Goal: Task Accomplishment & Management: Manage account settings

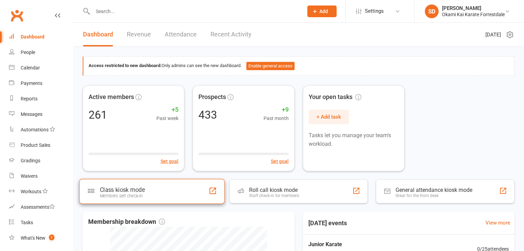
click at [142, 197] on div "Members self check-in" at bounding box center [122, 196] width 45 height 5
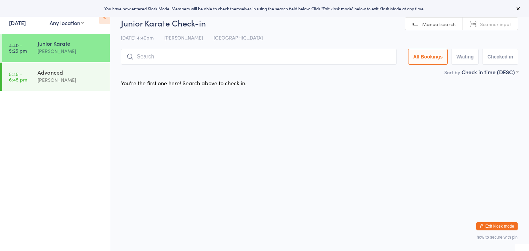
click at [193, 58] on input "search" at bounding box center [259, 57] width 276 height 16
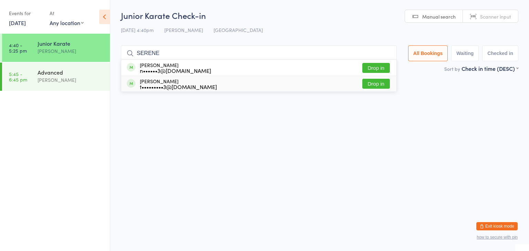
type input "SERENE"
click at [373, 84] on button "Drop in" at bounding box center [376, 84] width 28 height 10
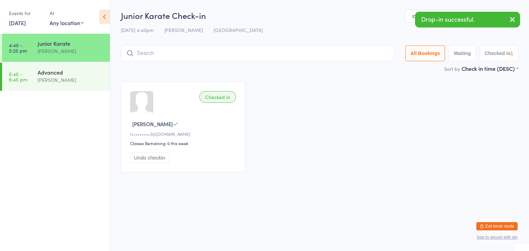
click at [349, 55] on input "search" at bounding box center [257, 53] width 273 height 16
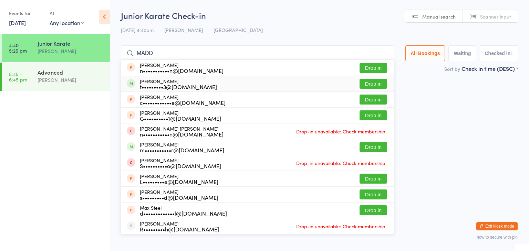
type input "MADD"
click at [364, 82] on button "Drop in" at bounding box center [374, 84] width 28 height 10
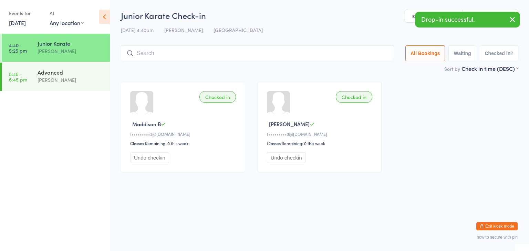
click at [321, 54] on input "search" at bounding box center [257, 53] width 273 height 16
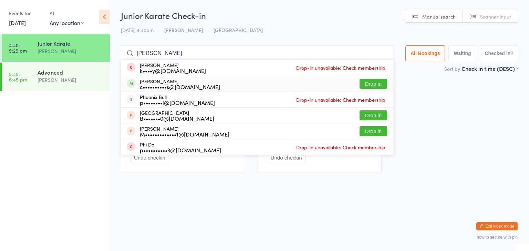
type input "Phoebe"
click at [369, 83] on button "Drop in" at bounding box center [374, 84] width 28 height 10
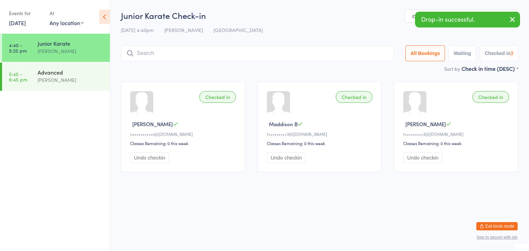
click at [315, 56] on input "search" at bounding box center [257, 53] width 273 height 16
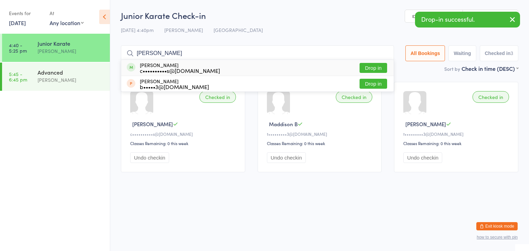
type input "beatrix"
click at [378, 68] on button "Drop in" at bounding box center [374, 68] width 28 height 10
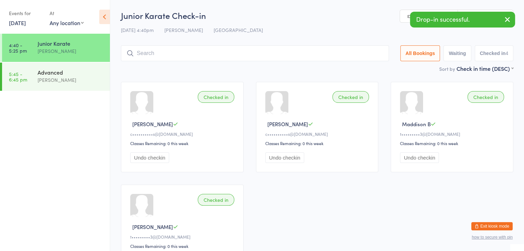
click at [347, 54] on input "search" at bounding box center [255, 53] width 268 height 16
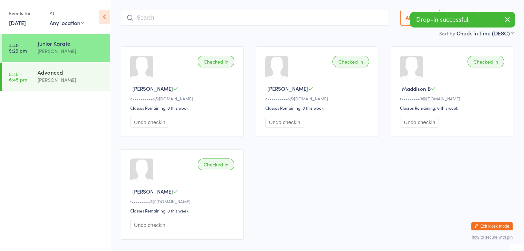
scroll to position [45, 0]
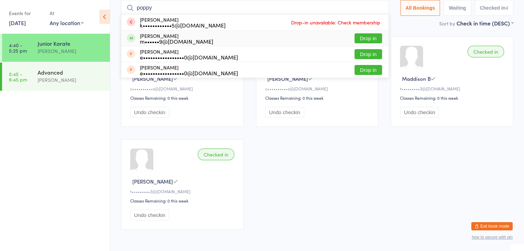
type input "poppy"
click at [360, 38] on button "Drop in" at bounding box center [368, 38] width 28 height 10
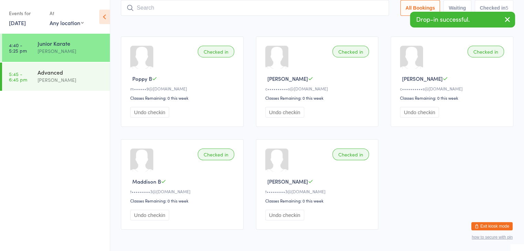
click at [333, 10] on input "search" at bounding box center [255, 8] width 268 height 16
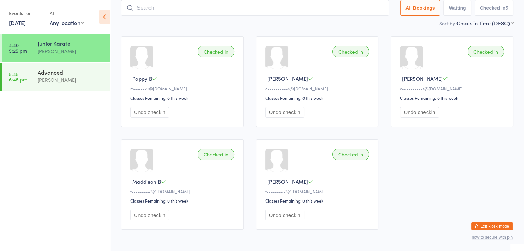
click at [344, 8] on input "search" at bounding box center [255, 8] width 268 height 16
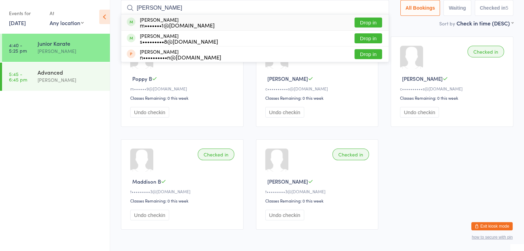
type input "jeremy"
click at [371, 21] on button "Drop in" at bounding box center [368, 23] width 28 height 10
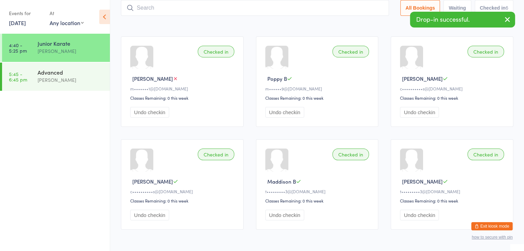
click at [360, 7] on input "search" at bounding box center [255, 8] width 268 height 16
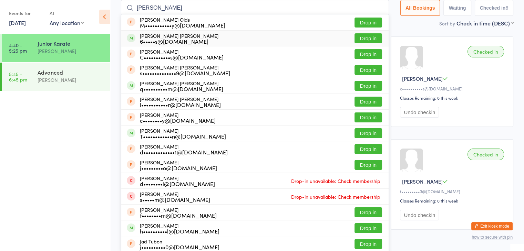
type input "jackson"
click at [360, 38] on button "Drop in" at bounding box center [368, 38] width 28 height 10
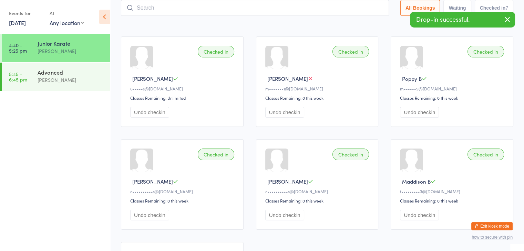
click at [342, 10] on input "search" at bounding box center [255, 8] width 268 height 16
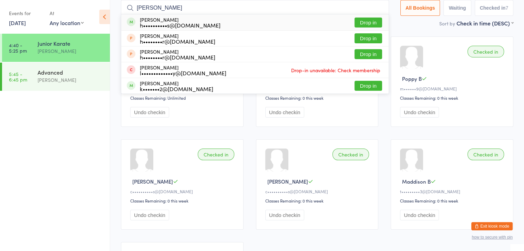
type input "Jamie"
click at [372, 22] on button "Drop in" at bounding box center [368, 23] width 28 height 10
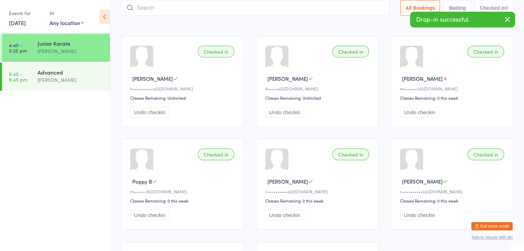
click at [355, 9] on input "search" at bounding box center [255, 8] width 268 height 16
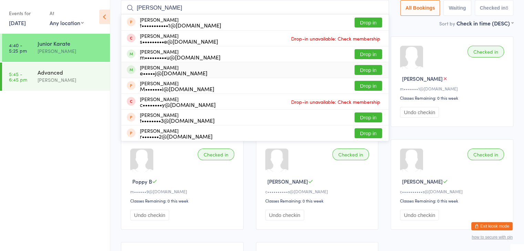
type input "ryan"
click at [367, 69] on button "Drop in" at bounding box center [368, 70] width 28 height 10
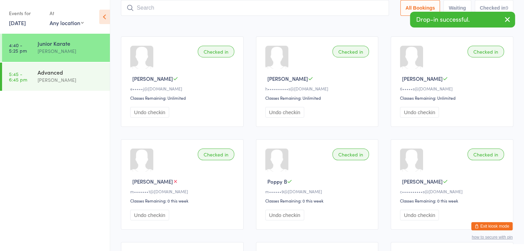
click at [331, 10] on input "search" at bounding box center [255, 8] width 268 height 16
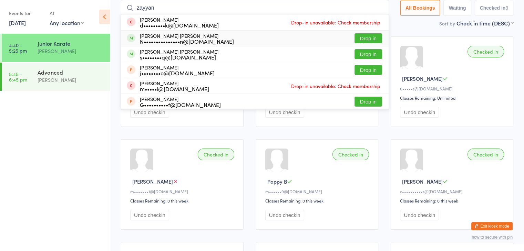
type input "zayyan"
click at [360, 38] on button "Drop in" at bounding box center [368, 38] width 28 height 10
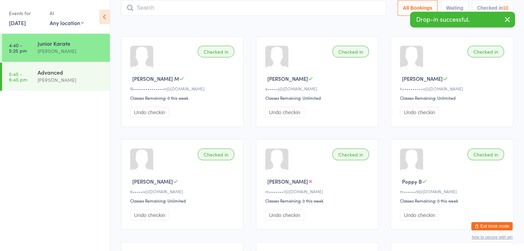
click at [344, 6] on input "search" at bounding box center [253, 8] width 265 height 16
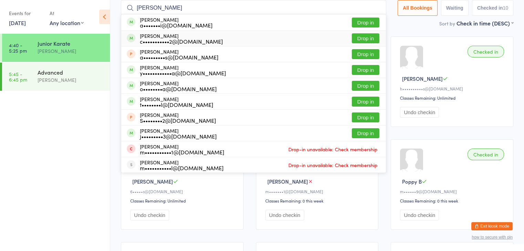
type input "annabelle"
click at [367, 38] on button "Drop in" at bounding box center [366, 38] width 28 height 10
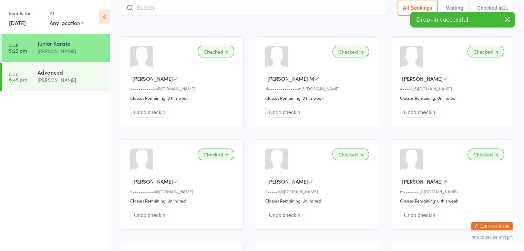
click at [339, 6] on input "search" at bounding box center [253, 8] width 265 height 16
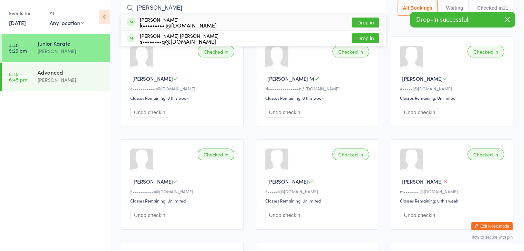
type input "reva"
click at [362, 21] on button "Drop in" at bounding box center [366, 23] width 28 height 10
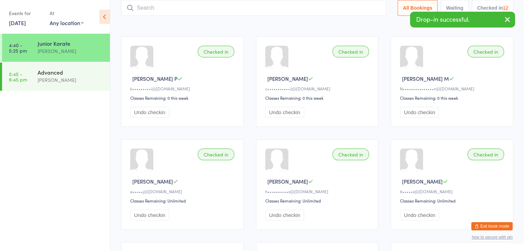
click at [354, 7] on input "search" at bounding box center [253, 8] width 265 height 16
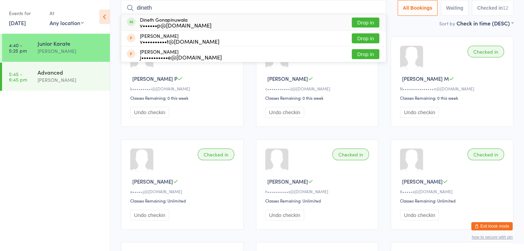
type input "dineth"
click at [366, 21] on button "Drop in" at bounding box center [366, 23] width 28 height 10
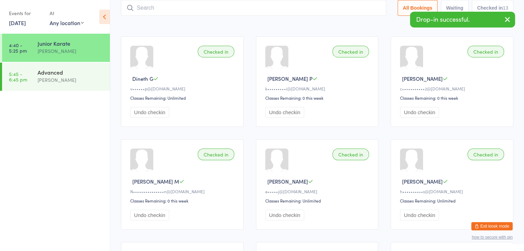
click at [362, 9] on input "search" at bounding box center [253, 8] width 265 height 16
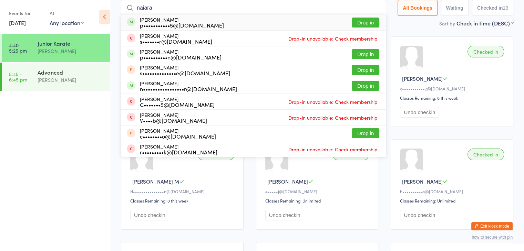
type input "naiara"
click at [362, 20] on button "Drop in" at bounding box center [366, 23] width 28 height 10
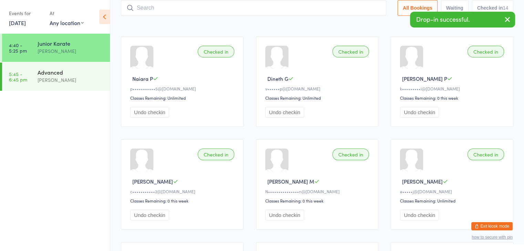
click at [353, 7] on input "search" at bounding box center [253, 8] width 265 height 16
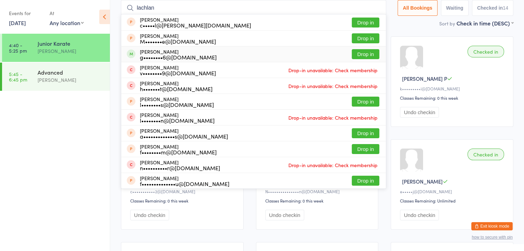
type input "lachlan"
click at [361, 52] on button "Drop in" at bounding box center [366, 54] width 28 height 10
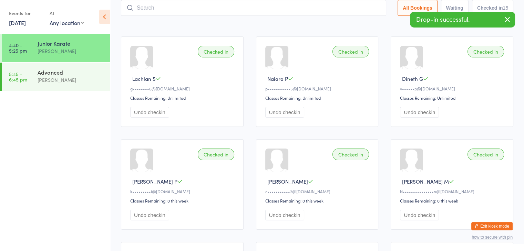
click at [321, 10] on input "search" at bounding box center [253, 8] width 265 height 16
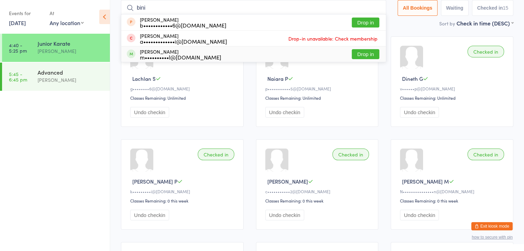
type input "bini"
click at [373, 55] on button "Drop in" at bounding box center [366, 54] width 28 height 10
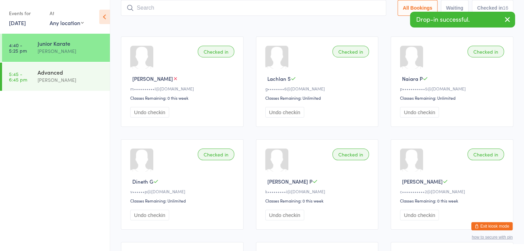
click at [347, 8] on input "search" at bounding box center [253, 8] width 265 height 16
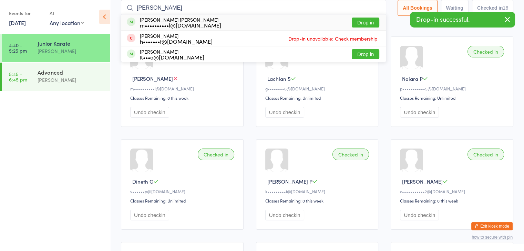
type input "luna"
click at [367, 23] on button "Drop in" at bounding box center [366, 23] width 28 height 10
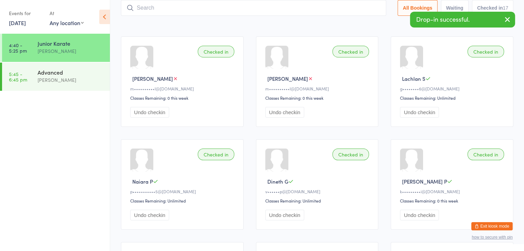
click at [334, 9] on input "search" at bounding box center [253, 8] width 265 height 16
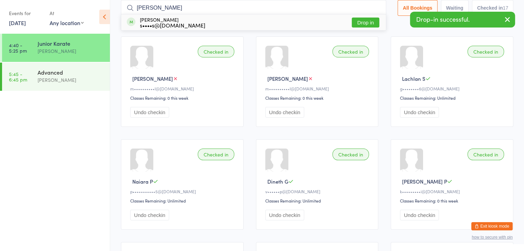
type input "Moses"
click at [361, 20] on button "Drop in" at bounding box center [366, 23] width 28 height 10
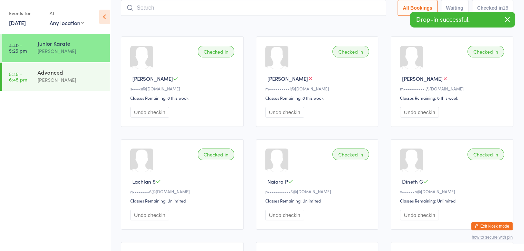
click at [356, 8] on input "search" at bounding box center [253, 8] width 265 height 16
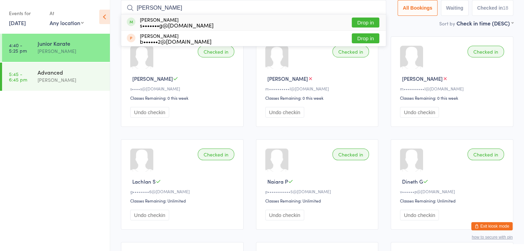
type input "tobias"
click at [364, 22] on button "Drop in" at bounding box center [366, 23] width 28 height 10
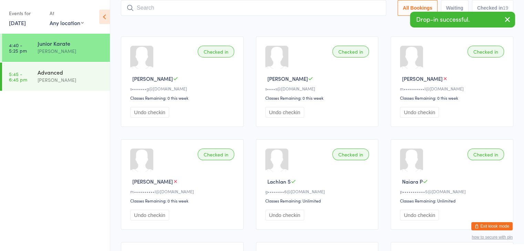
click at [348, 10] on input "search" at bounding box center [253, 8] width 265 height 16
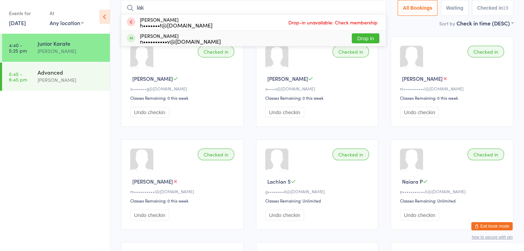
type input "lak"
click at [360, 38] on button "Drop in" at bounding box center [366, 38] width 28 height 10
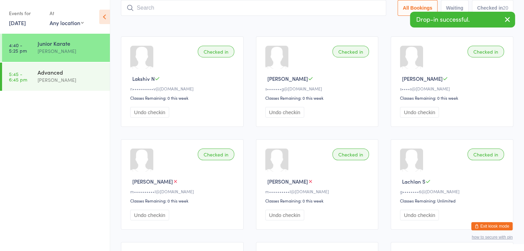
click at [321, 9] on input "search" at bounding box center [253, 8] width 265 height 16
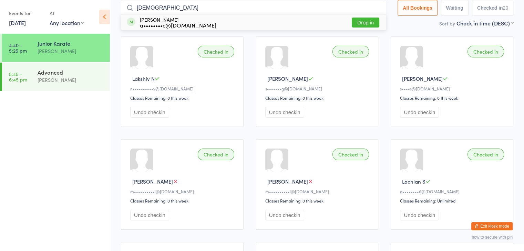
type input "jude"
click at [364, 22] on button "Drop in" at bounding box center [366, 23] width 28 height 10
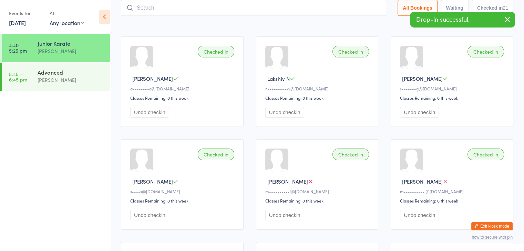
click at [357, 9] on input "search" at bounding box center [253, 8] width 265 height 16
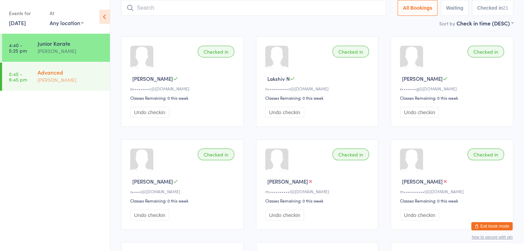
click at [76, 85] on div "Advanced Sonya Del Carlo" at bounding box center [74, 76] width 72 height 27
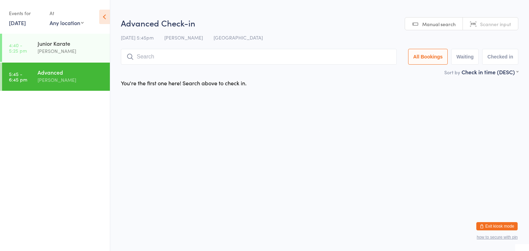
click at [143, 58] on input "search" at bounding box center [259, 57] width 276 height 16
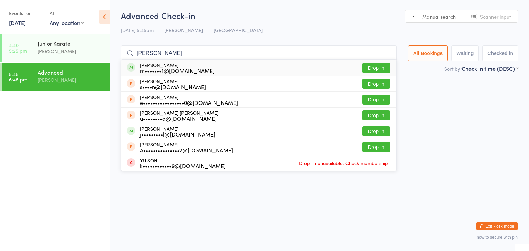
type input "sophia"
drag, startPoint x: 367, startPoint y: 72, endPoint x: 372, endPoint y: 69, distance: 6.6
click at [372, 69] on button "Drop in" at bounding box center [376, 68] width 28 height 10
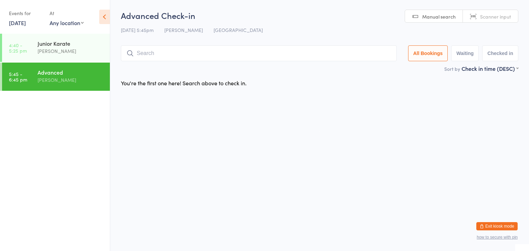
click at [372, 69] on div "Sort by Check in time (DESC) First name (ASC) First name (DESC) Last name (ASC)…" at bounding box center [320, 69] width 398 height 8
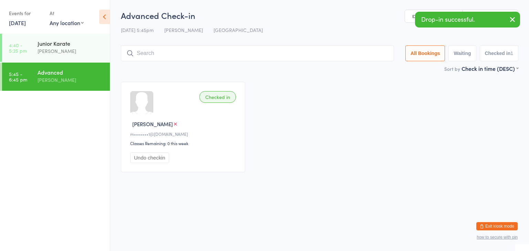
click at [296, 54] on input "search" at bounding box center [257, 53] width 273 height 16
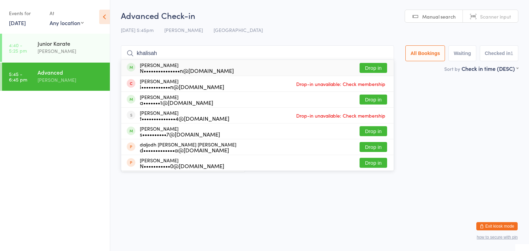
type input "khalisah"
click at [368, 68] on button "Drop in" at bounding box center [374, 68] width 28 height 10
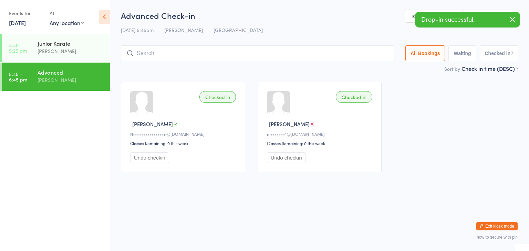
click at [362, 55] on input "search" at bounding box center [257, 53] width 273 height 16
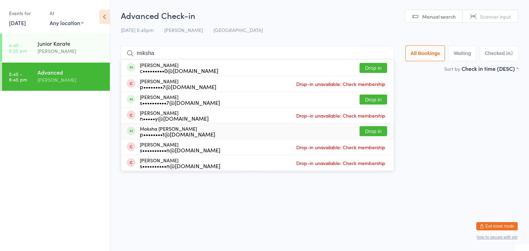
type input "miksha"
click at [374, 134] on button "Drop in" at bounding box center [374, 131] width 28 height 10
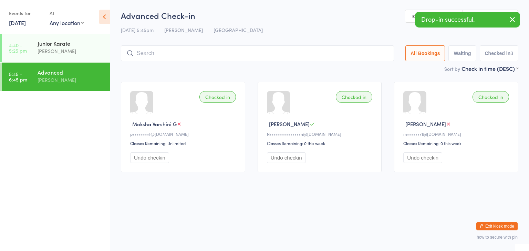
click at [305, 55] on input "search" at bounding box center [257, 53] width 273 height 16
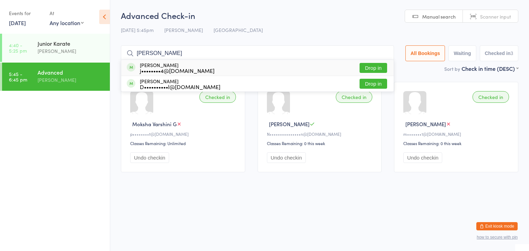
type input "aubrey"
click at [373, 66] on button "Drop in" at bounding box center [374, 68] width 28 height 10
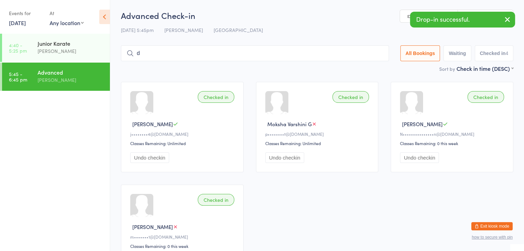
click at [353, 55] on input "d" at bounding box center [255, 53] width 268 height 16
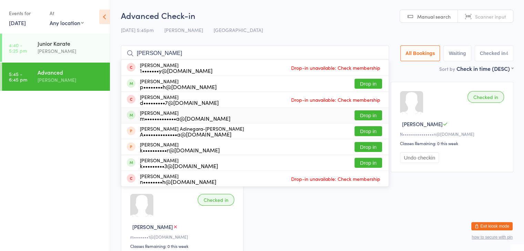
type input "david"
click at [371, 117] on button "Drop in" at bounding box center [368, 116] width 28 height 10
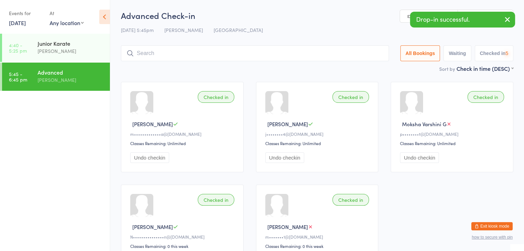
click at [329, 54] on input "search" at bounding box center [255, 53] width 268 height 16
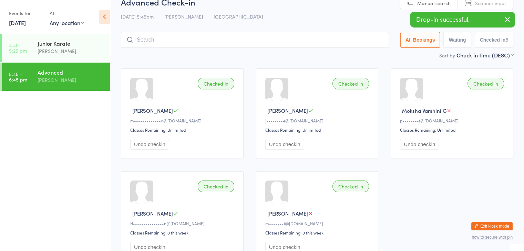
scroll to position [45, 0]
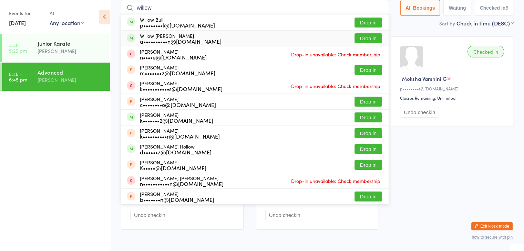
type input "willow"
click at [368, 35] on button "Drop in" at bounding box center [368, 38] width 28 height 10
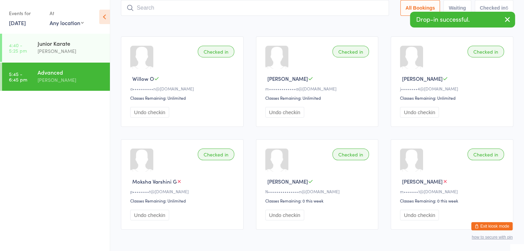
click at [209, 11] on input "search" at bounding box center [255, 8] width 268 height 16
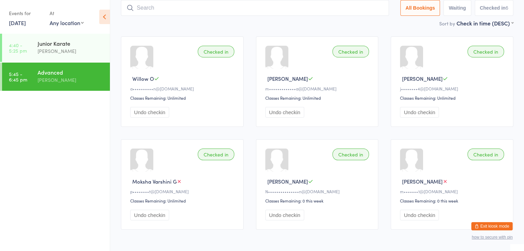
click at [380, 206] on html "You have now entered Kiosk Mode. Members will be able to check themselves in us…" at bounding box center [262, 80] width 524 height 251
click at [73, 40] on div "Junior Karate" at bounding box center [71, 44] width 66 height 8
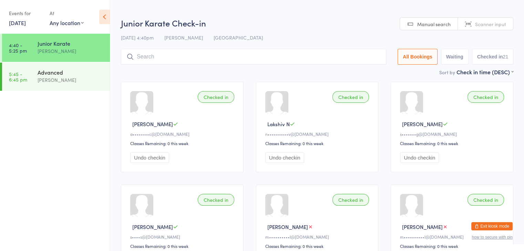
click at [181, 58] on input "search" at bounding box center [253, 57] width 265 height 16
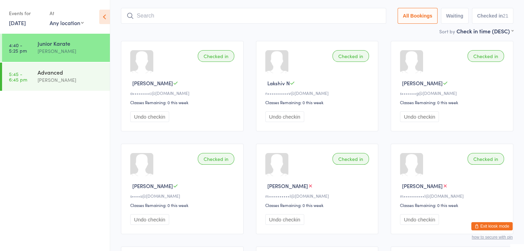
scroll to position [49, 0]
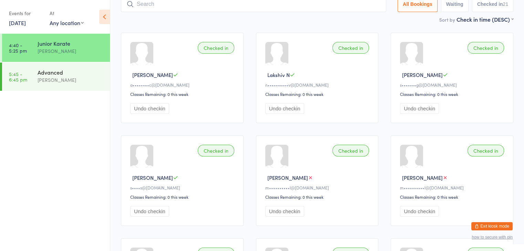
click at [503, 228] on button "Exit kiosk mode" at bounding box center [491, 227] width 41 height 8
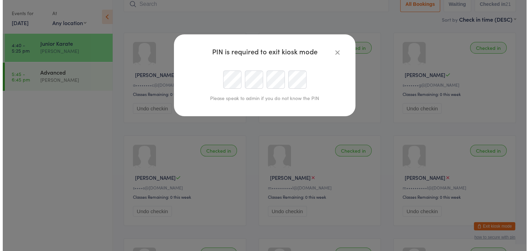
scroll to position [45, 0]
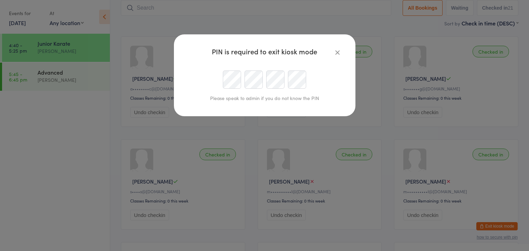
type input "Sonya@okamikai.au"
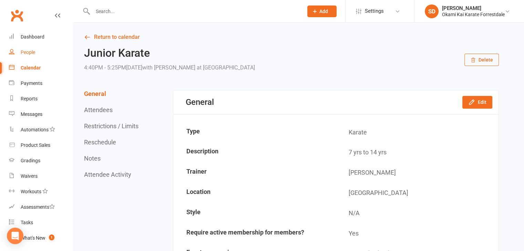
click at [24, 53] on div "People" at bounding box center [28, 53] width 14 height 6
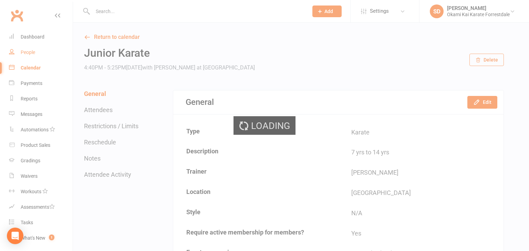
select select "100"
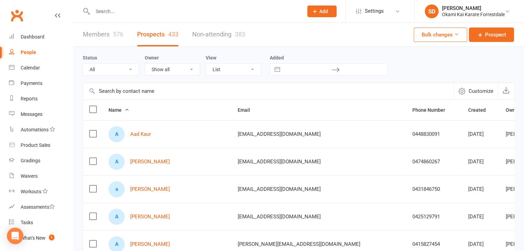
click at [121, 13] on input "text" at bounding box center [195, 12] width 208 height 10
click at [105, 33] on link "Members 576" at bounding box center [103, 35] width 40 height 24
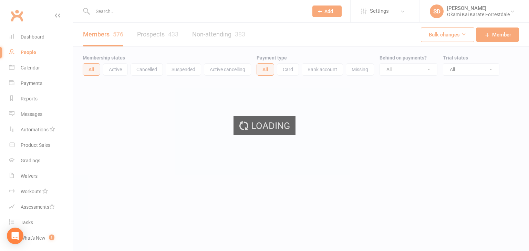
select select "100"
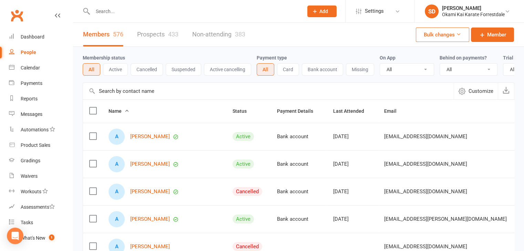
click at [164, 92] on input "text" at bounding box center [268, 91] width 371 height 17
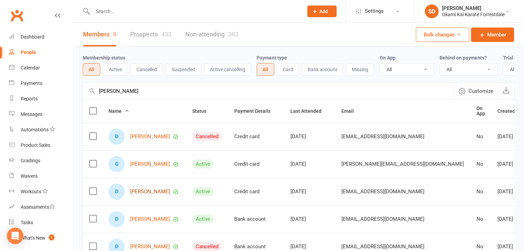
type input "daniel"
click at [148, 195] on link "Daniel Dillon" at bounding box center [150, 192] width 40 height 6
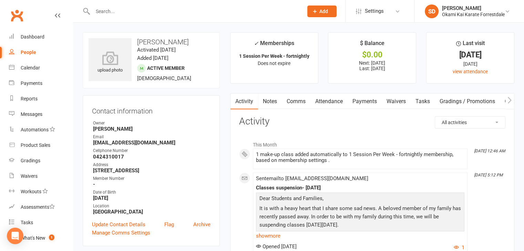
click at [368, 102] on link "Payments" at bounding box center [365, 102] width 34 height 16
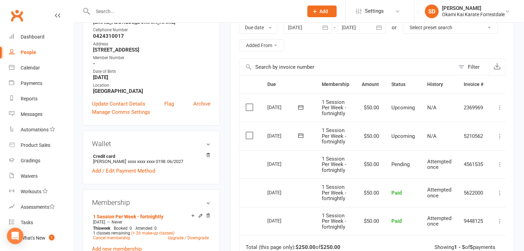
scroll to position [124, 0]
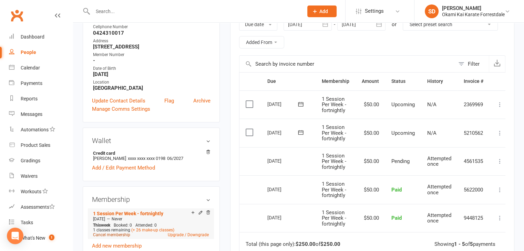
click at [126, 233] on link "Cancel membership" at bounding box center [111, 235] width 37 height 5
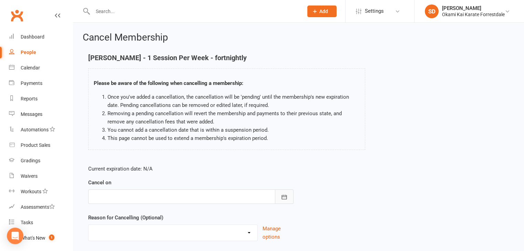
click at [285, 196] on icon "button" at bounding box center [283, 197] width 5 height 4
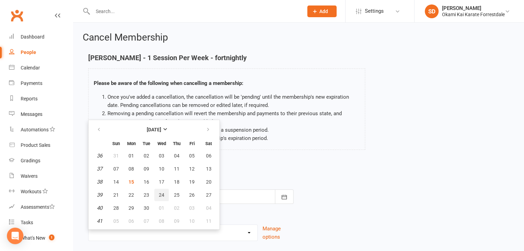
click at [160, 193] on span "24" at bounding box center [162, 196] width 6 height 6
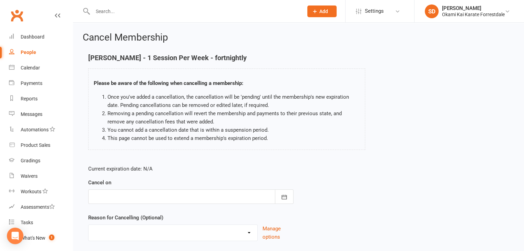
type input "24 Sep 2025"
click at [247, 234] on select "Holiday Injury Other reason" at bounding box center [173, 232] width 169 height 14
select select "2"
click at [89, 225] on select "Holiday Injury Other reason" at bounding box center [173, 232] width 169 height 14
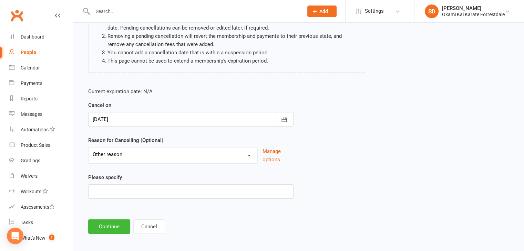
scroll to position [81, 0]
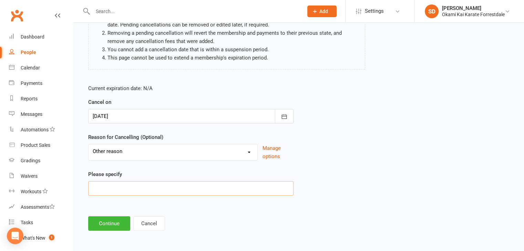
click at [248, 187] on input at bounding box center [190, 189] width 205 height 14
type input "Work schedule changed"
click at [112, 223] on button "Continue" at bounding box center [109, 224] width 42 height 14
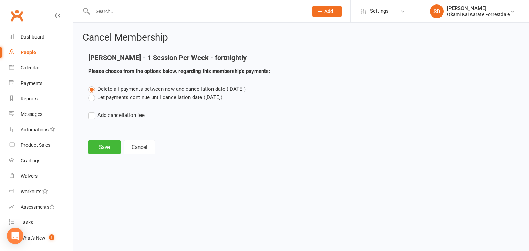
click at [90, 97] on label "Let payments continue until cancellation date (Sep 24, 2025)" at bounding box center [155, 97] width 134 height 8
click at [90, 93] on input "Let payments continue until cancellation date (Sep 24, 2025)" at bounding box center [90, 93] width 4 height 0
click at [103, 151] on button "Save" at bounding box center [104, 147] width 32 height 14
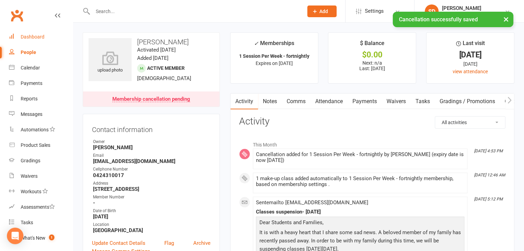
click at [33, 38] on div "Dashboard" at bounding box center [33, 37] width 24 height 6
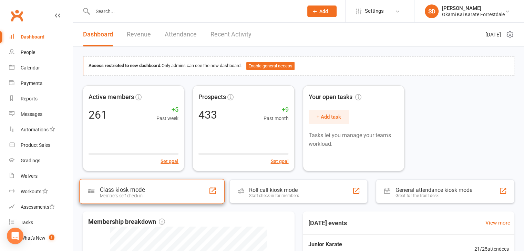
click at [147, 199] on div "Class kiosk mode Members self check-in" at bounding box center [151, 191] width 145 height 25
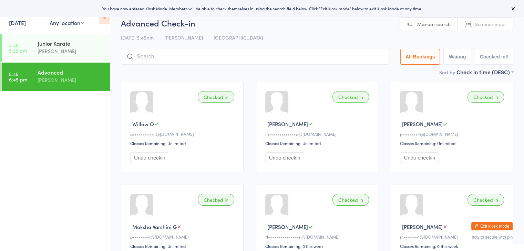
click at [217, 59] on input "search" at bounding box center [255, 57] width 268 height 16
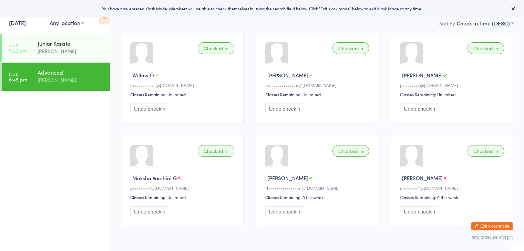
scroll to position [49, 0]
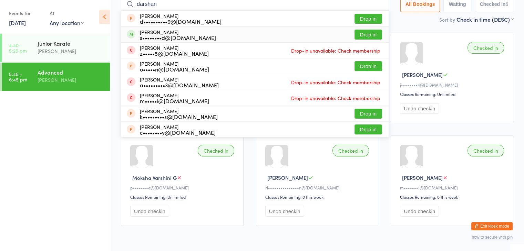
type input "darshan"
click at [375, 35] on button "Drop in" at bounding box center [368, 35] width 28 height 10
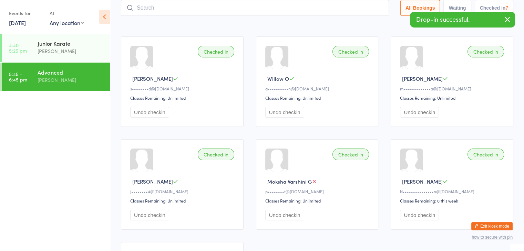
click at [351, 7] on input "search" at bounding box center [255, 8] width 268 height 16
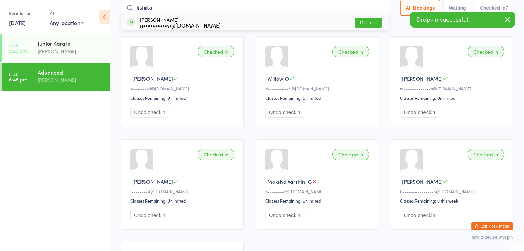
type input "lishika"
click at [373, 21] on button "Drop in" at bounding box center [368, 23] width 28 height 10
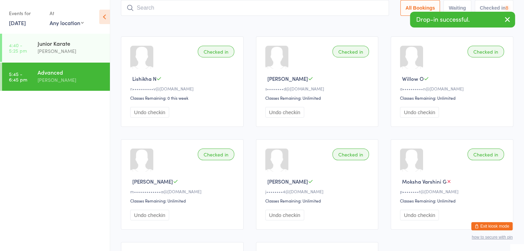
click at [369, 7] on input "search" at bounding box center [255, 8] width 268 height 16
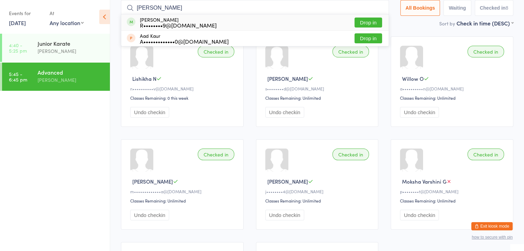
type input "[PERSON_NAME]"
click at [370, 20] on button "Drop in" at bounding box center [368, 23] width 28 height 10
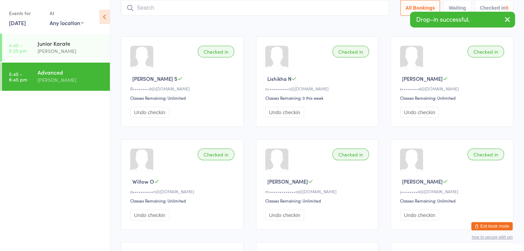
click at [360, 9] on input "search" at bounding box center [255, 8] width 268 height 16
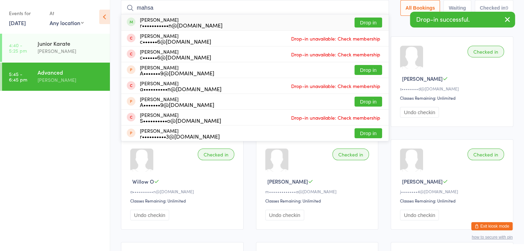
type input "mahsa"
click at [368, 23] on button "Drop in" at bounding box center [368, 23] width 28 height 10
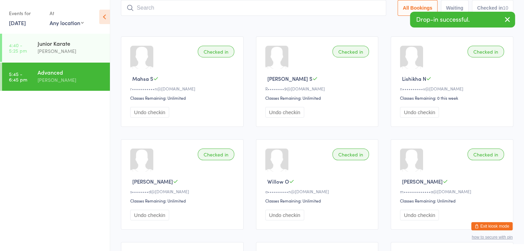
click at [349, 8] on input "search" at bounding box center [253, 8] width 265 height 16
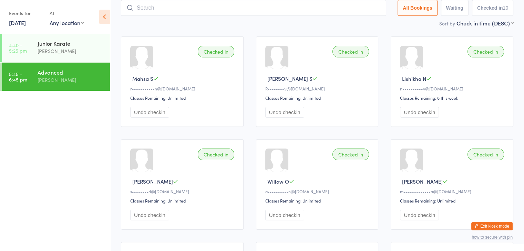
click at [160, 9] on input "search" at bounding box center [253, 8] width 265 height 16
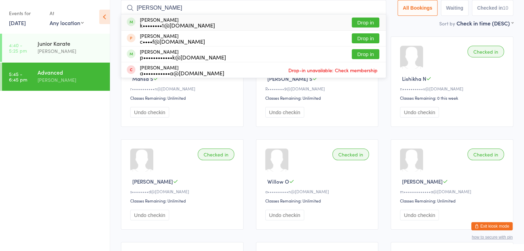
type input "[PERSON_NAME]"
click at [362, 20] on button "Drop in" at bounding box center [366, 23] width 28 height 10
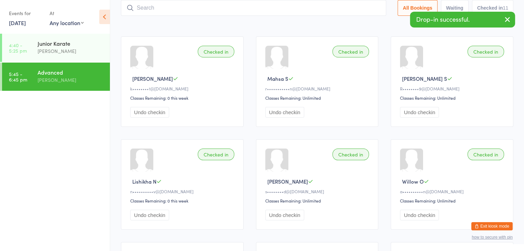
click at [350, 8] on input "search" at bounding box center [253, 8] width 265 height 16
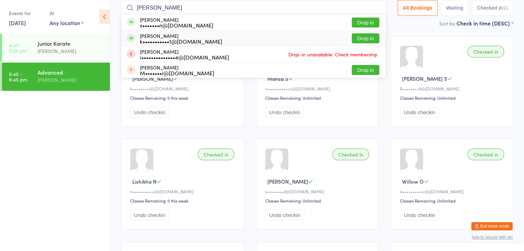
type input "[PERSON_NAME]"
click at [364, 40] on button "Drop in" at bounding box center [366, 38] width 28 height 10
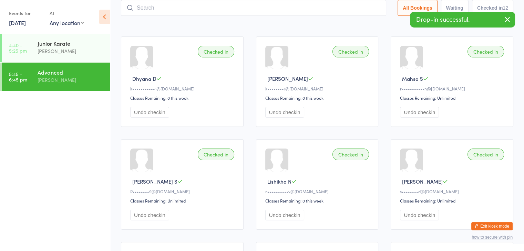
click at [319, 11] on input "search" at bounding box center [253, 8] width 265 height 16
